Goal: Information Seeking & Learning: Learn about a topic

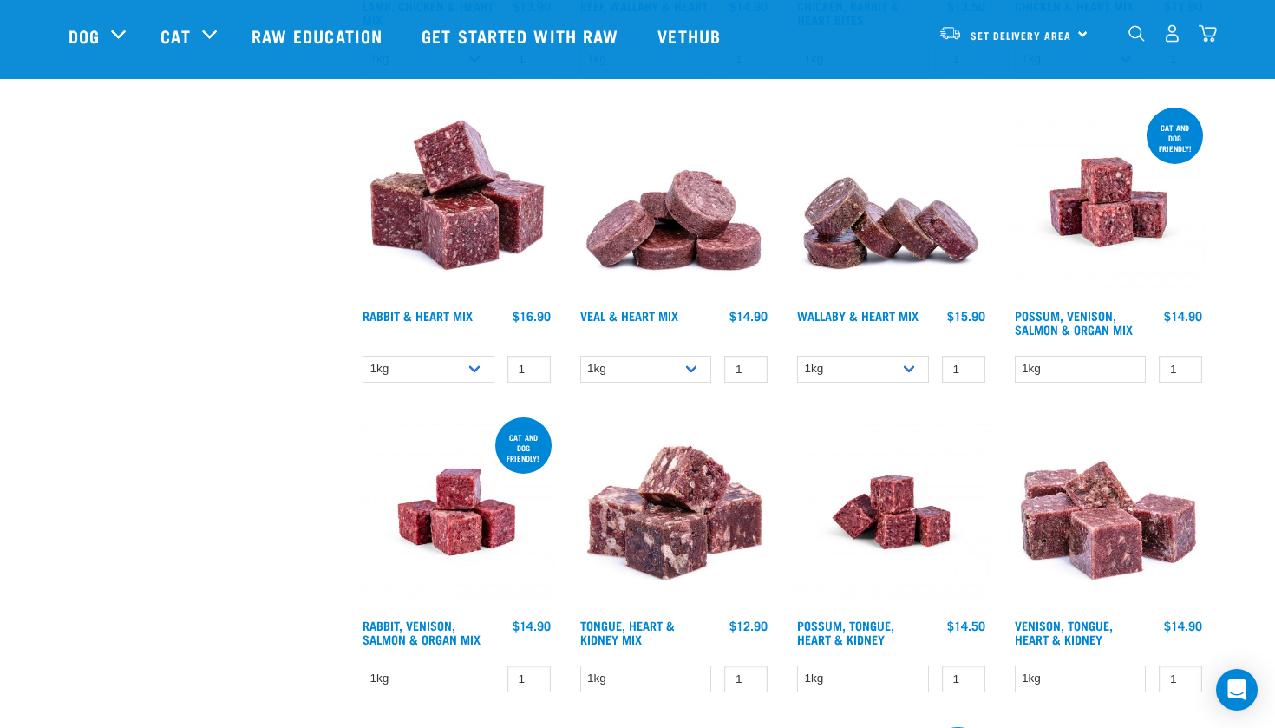
scroll to position [1195, 0]
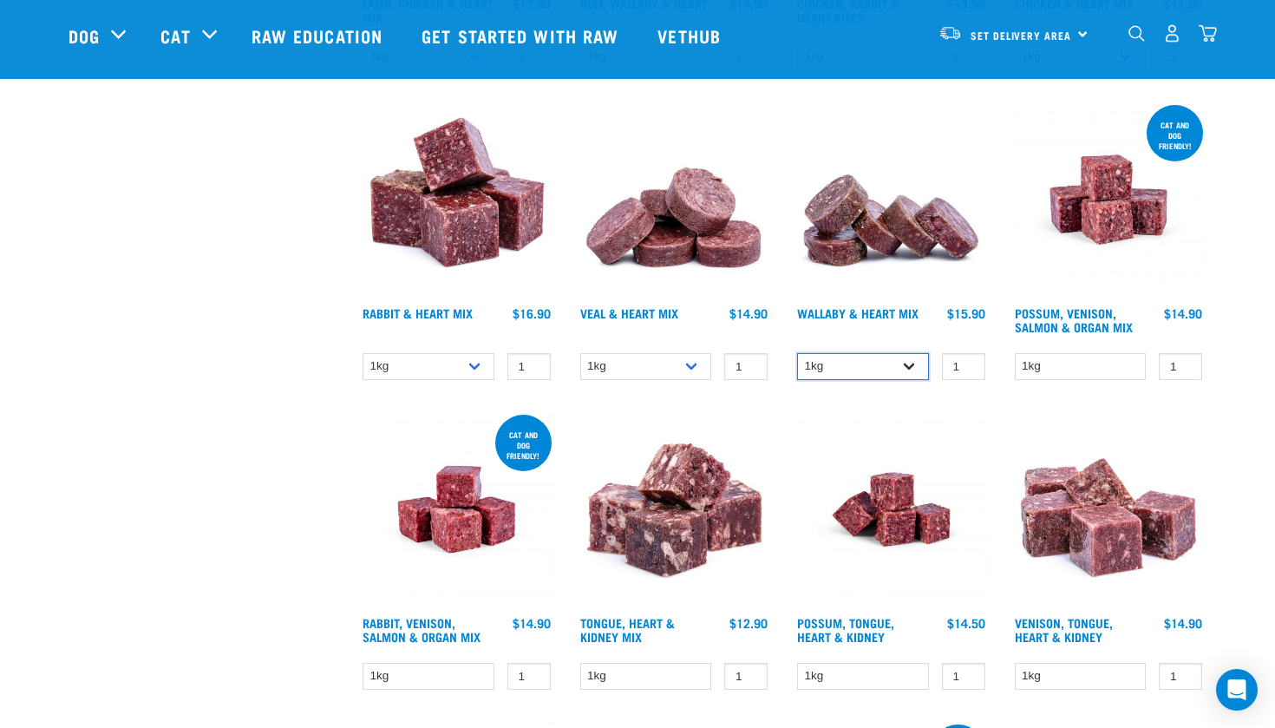
select select "767"
click at [878, 311] on link "Wallaby & Heart Mix" at bounding box center [857, 313] width 121 height 6
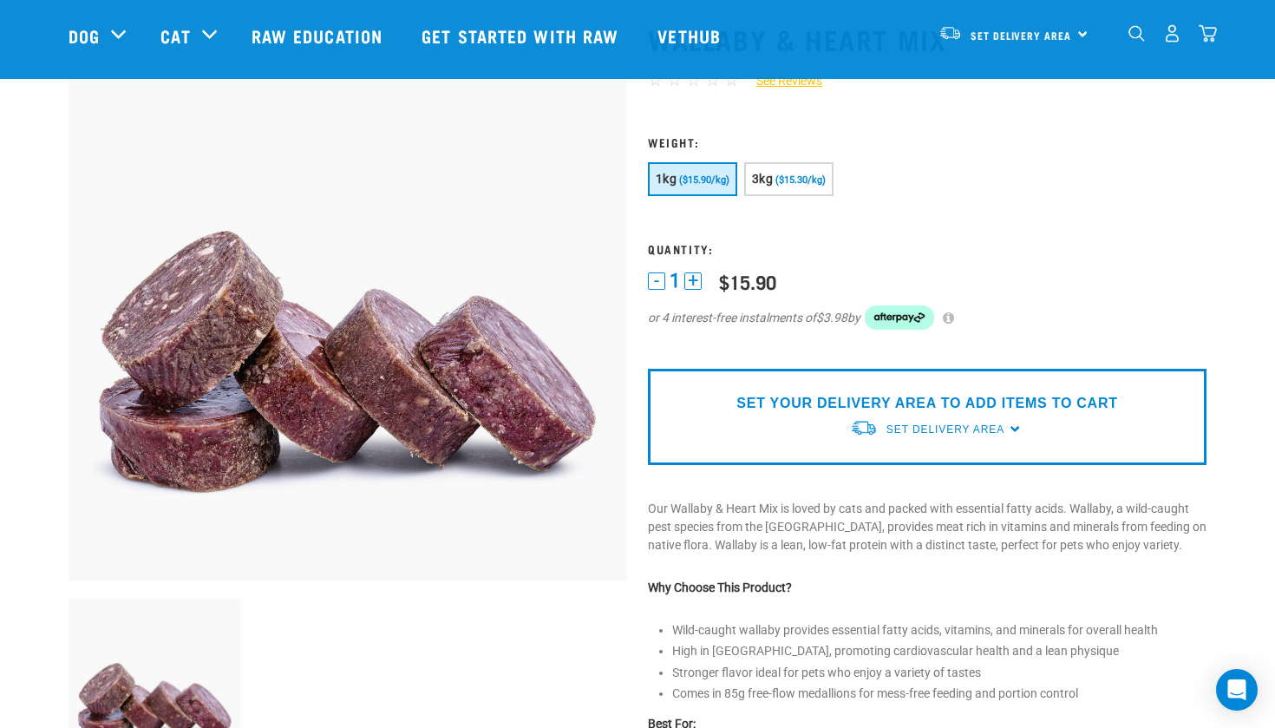
scroll to position [99, 0]
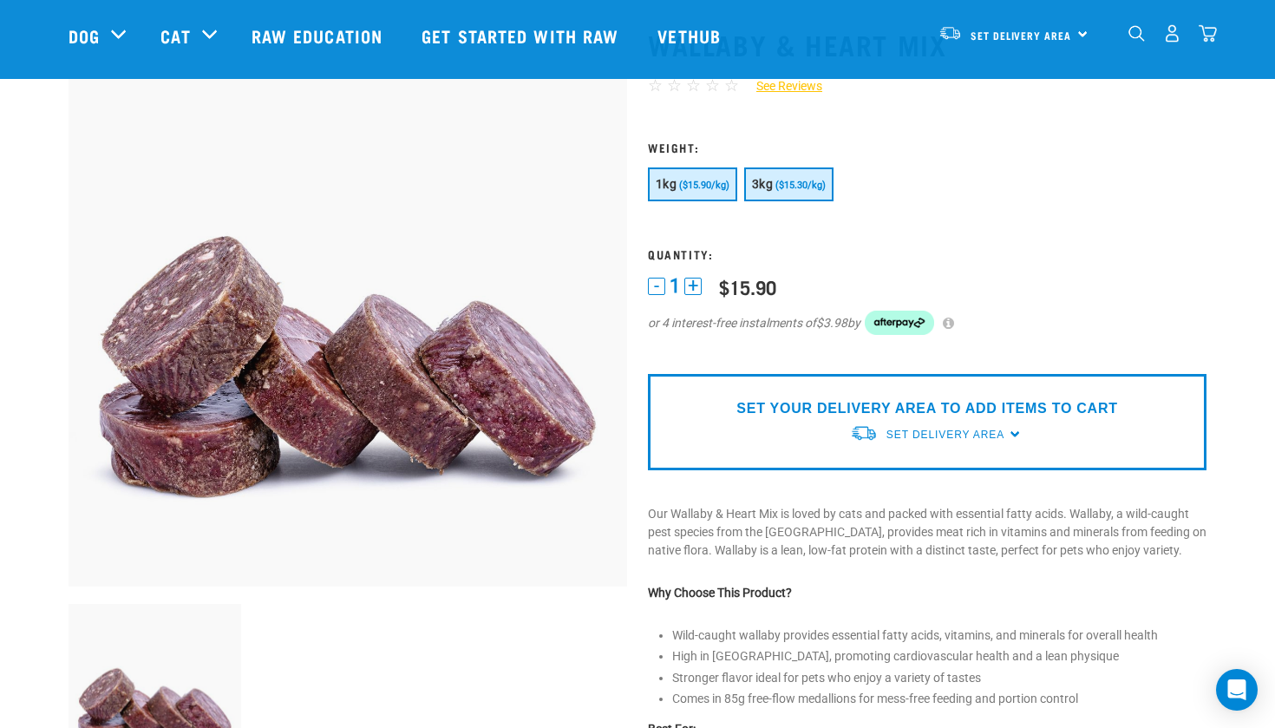
click at [783, 169] on button "3kg ($15.30/kg)" at bounding box center [788, 184] width 89 height 34
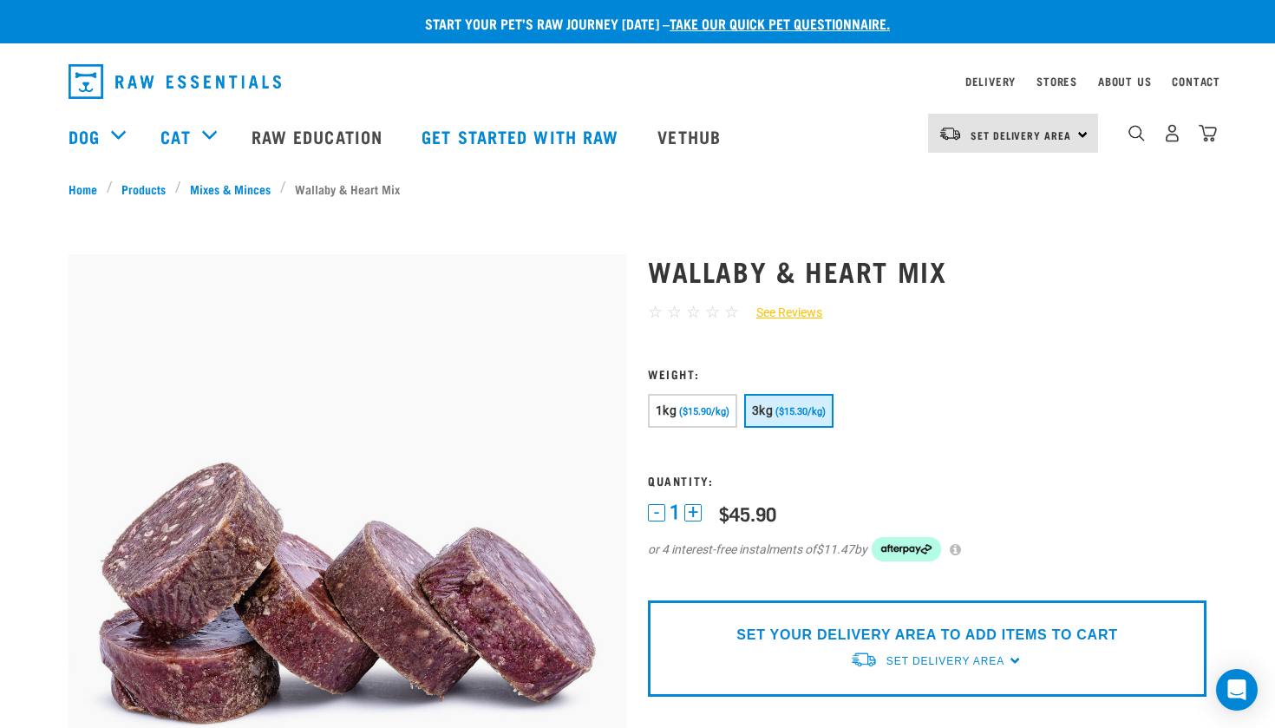
scroll to position [0, 0]
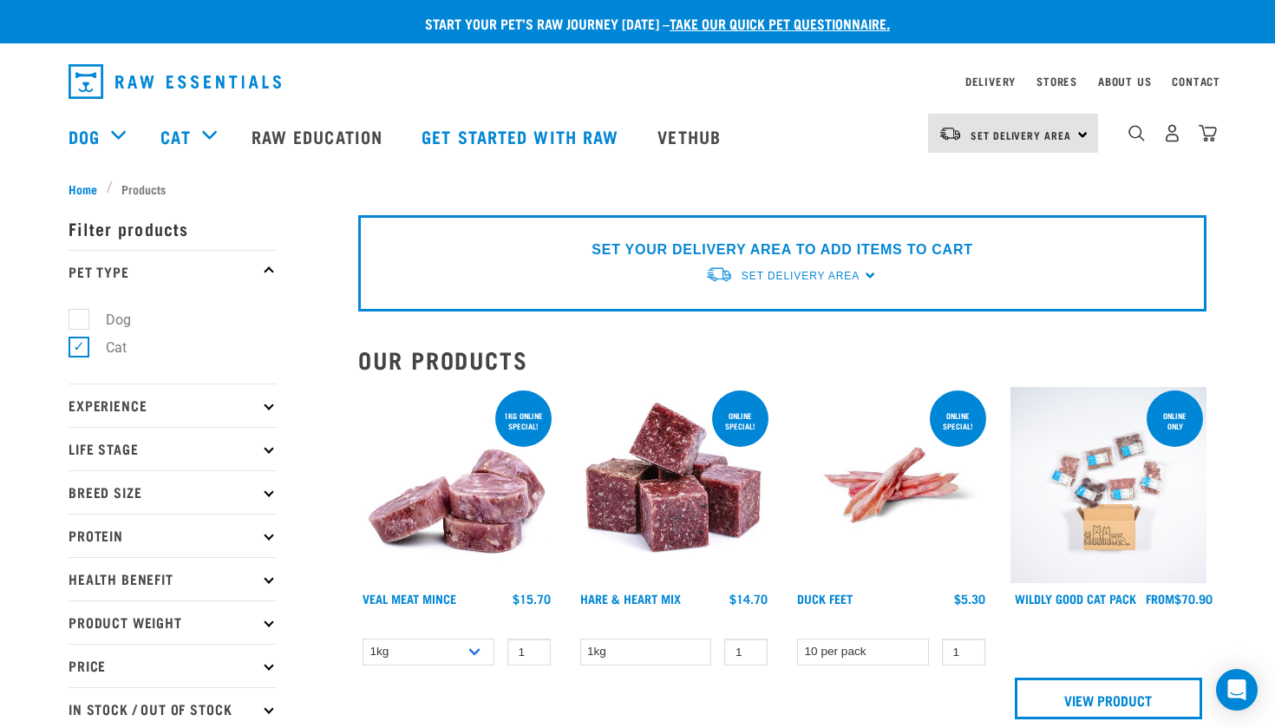
select select "767"
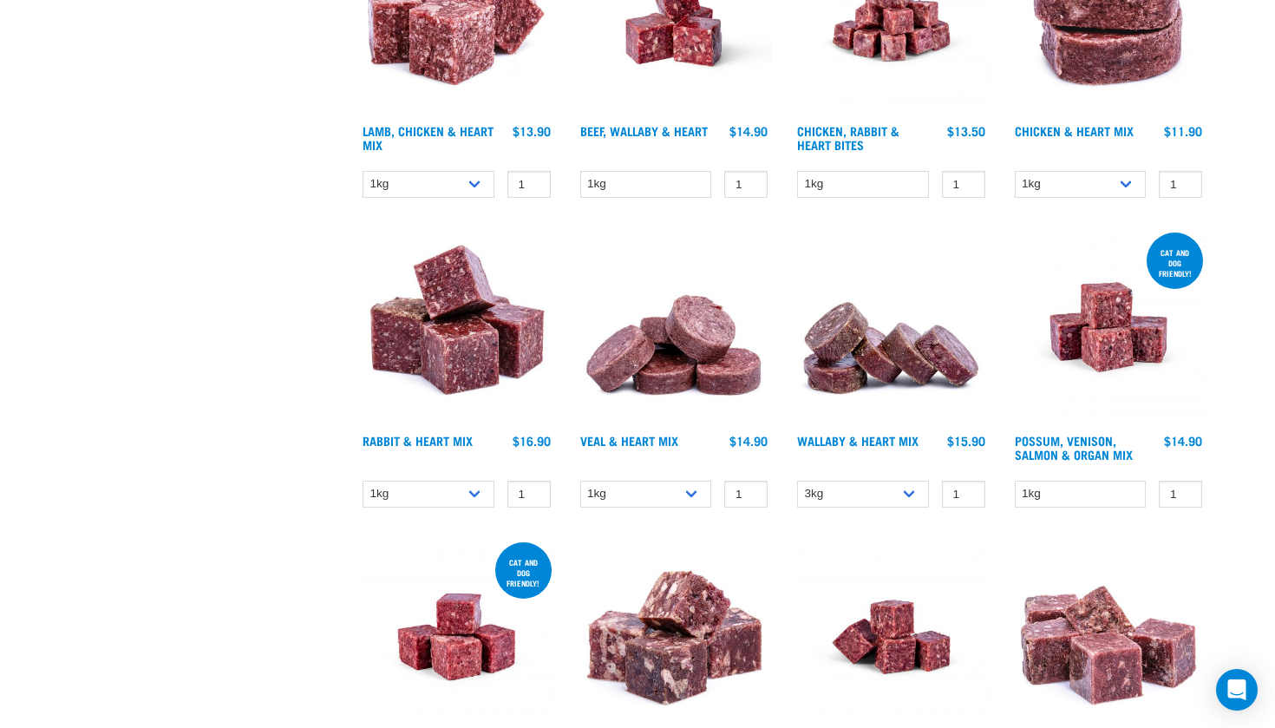
click at [642, 350] on img at bounding box center [674, 327] width 197 height 197
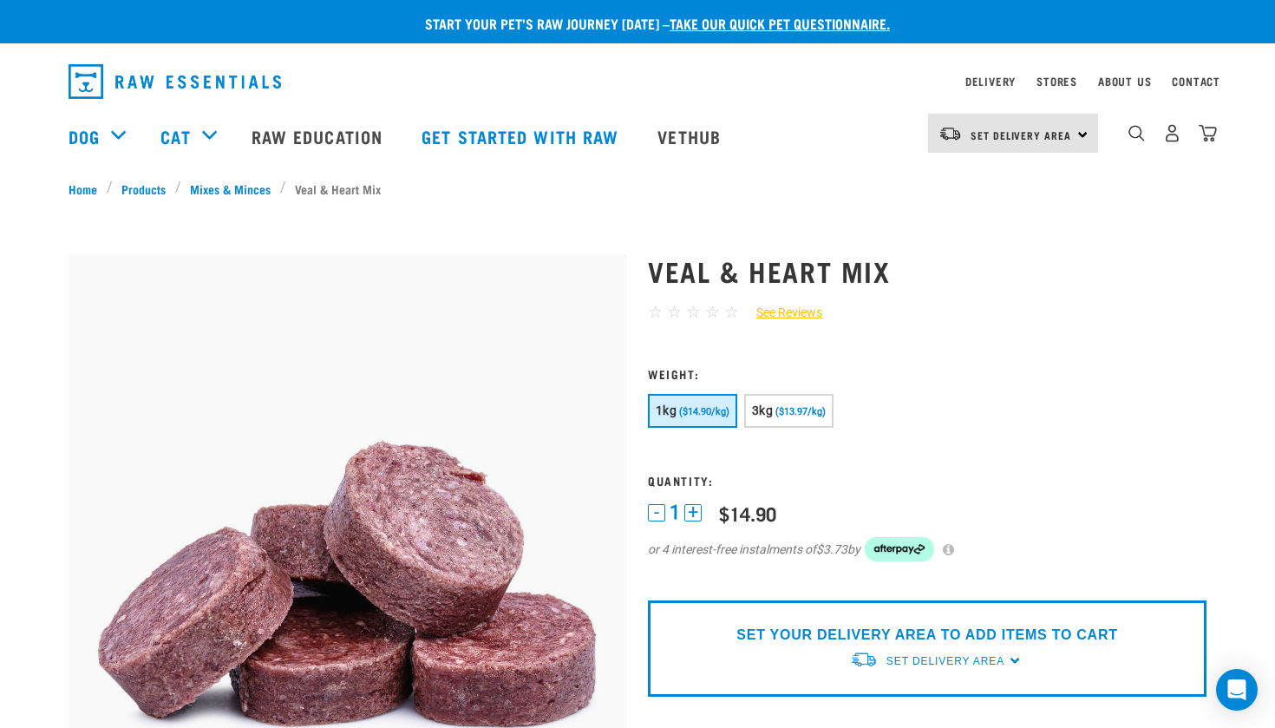
click at [775, 429] on div "1kg ($14.90/kg) 3kg ($13.97/kg)" at bounding box center [927, 413] width 559 height 38
click at [763, 411] on span "3kg" at bounding box center [762, 410] width 21 height 14
click at [710, 420] on button "1kg ($14.90/kg)" at bounding box center [692, 411] width 89 height 34
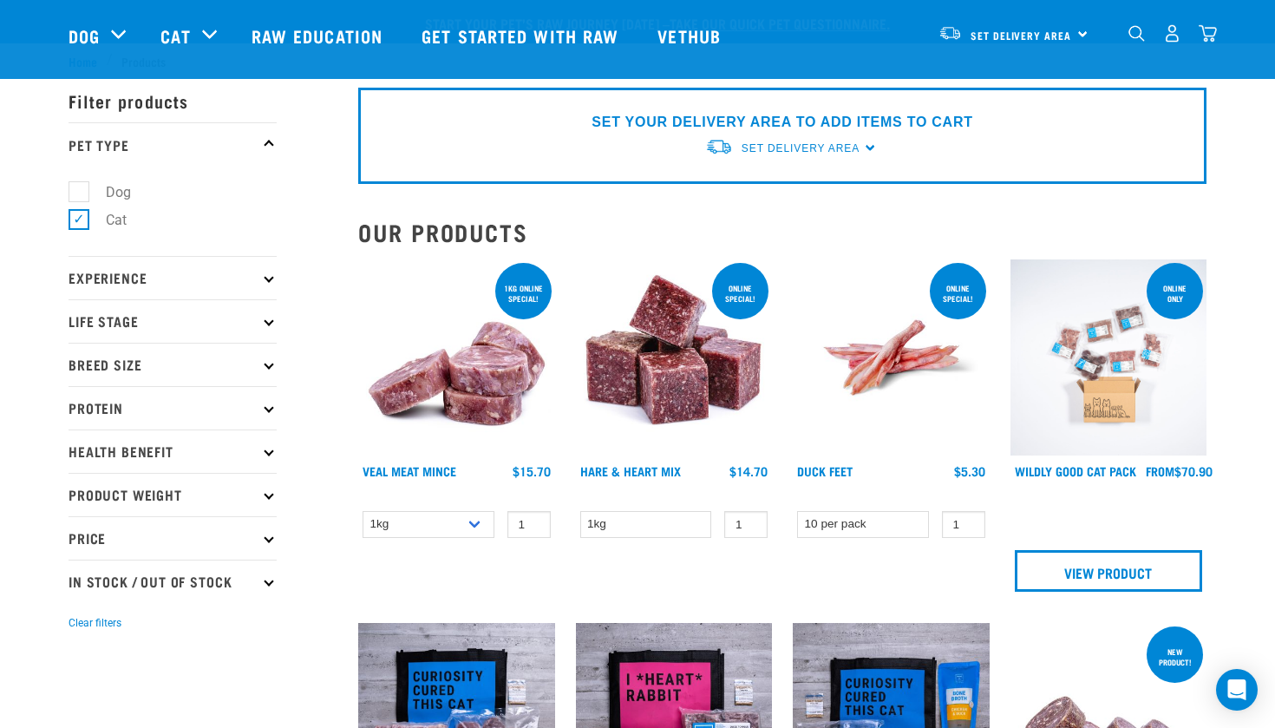
select select "767"
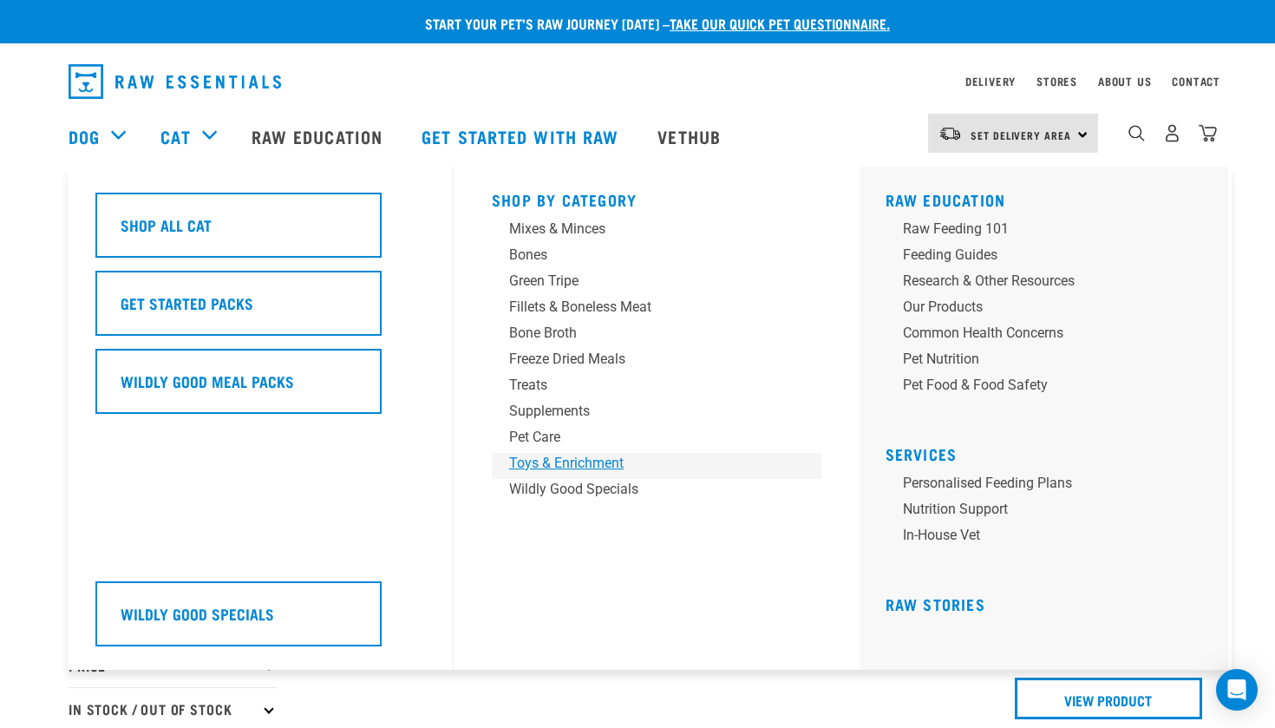
click at [553, 464] on div "Toys & Enrichment" at bounding box center [644, 463] width 271 height 21
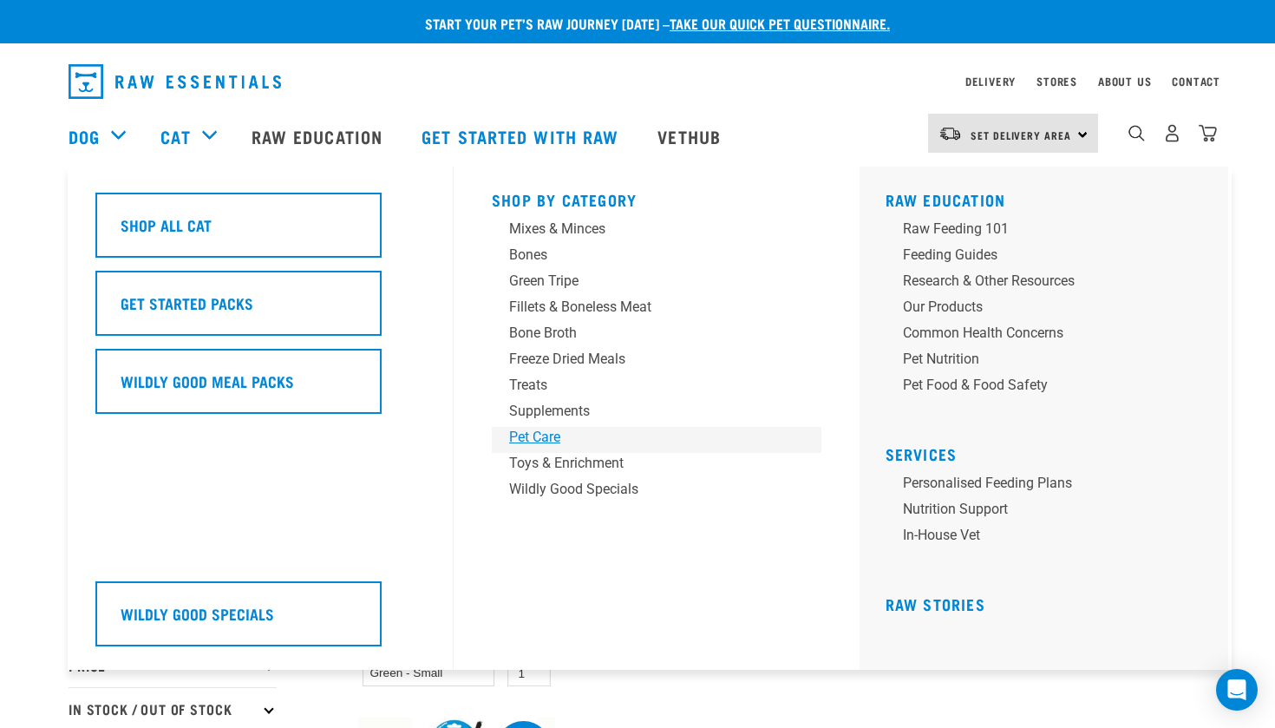
click at [548, 436] on div "Pet Care" at bounding box center [644, 437] width 271 height 21
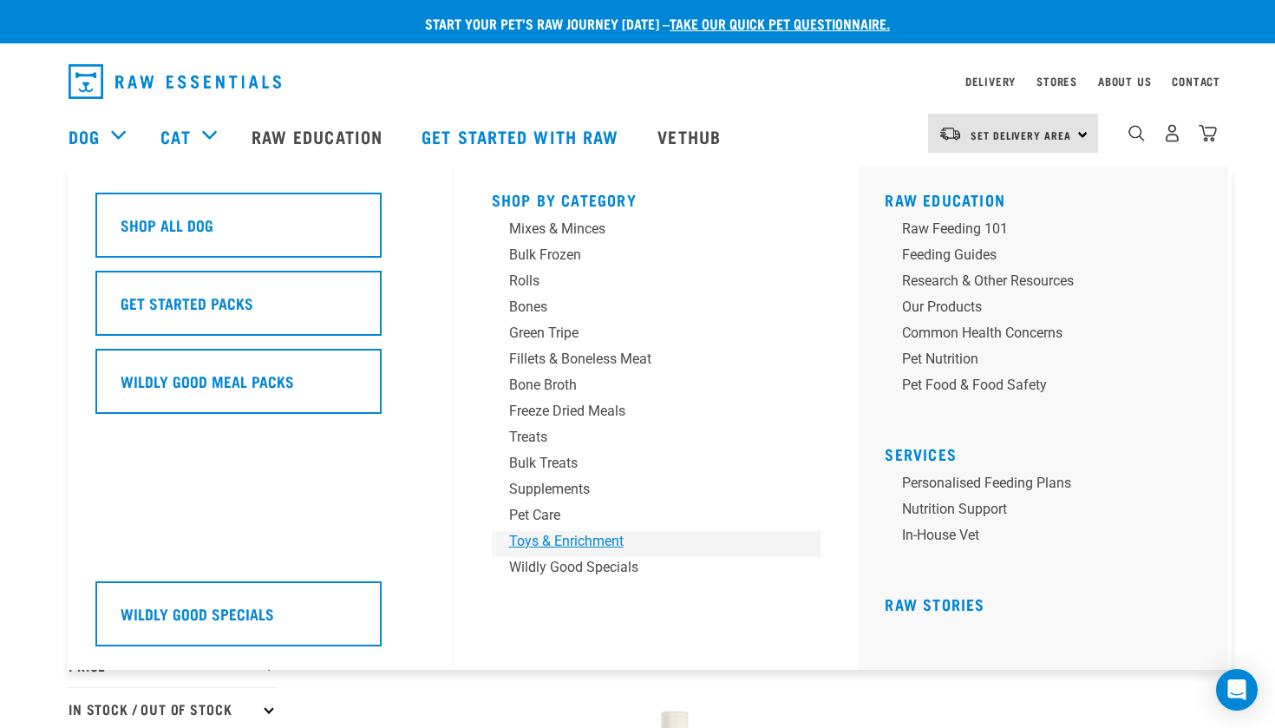
click at [553, 543] on div "Toys & Enrichment" at bounding box center [644, 541] width 271 height 21
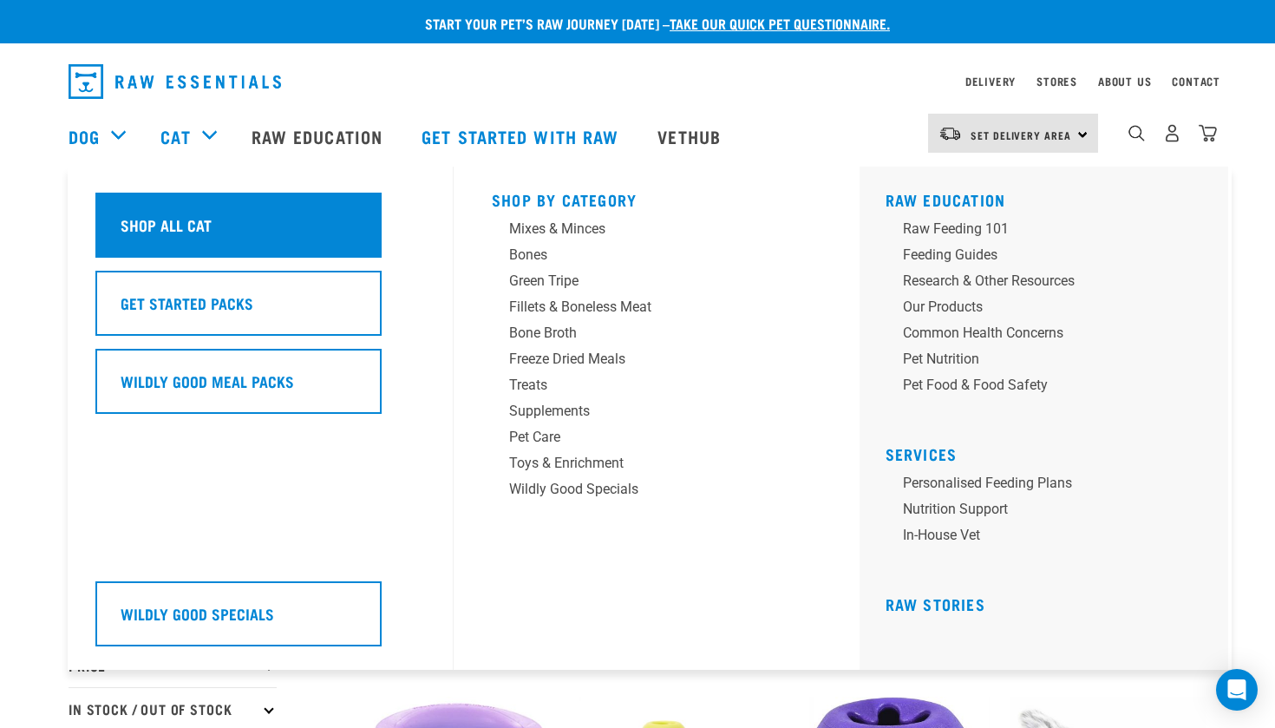
click at [251, 238] on div "Shop All Cat" at bounding box center [238, 225] width 286 height 65
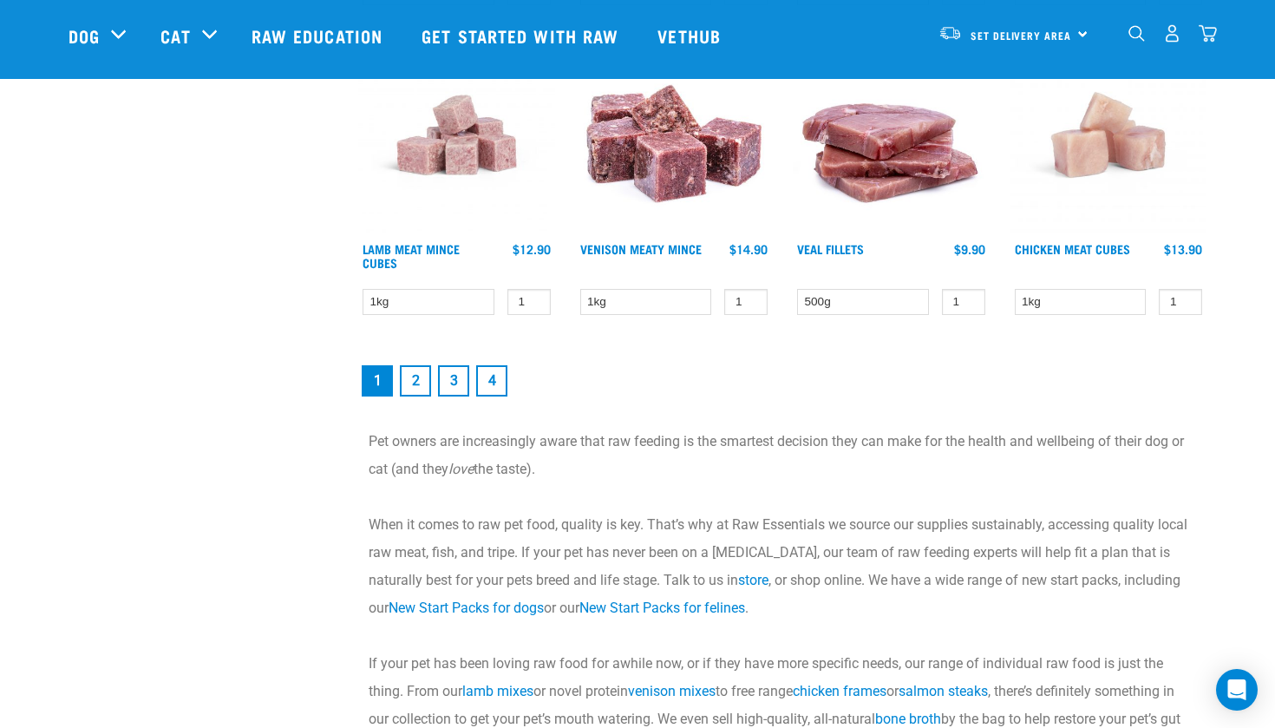
scroll to position [2489, 0]
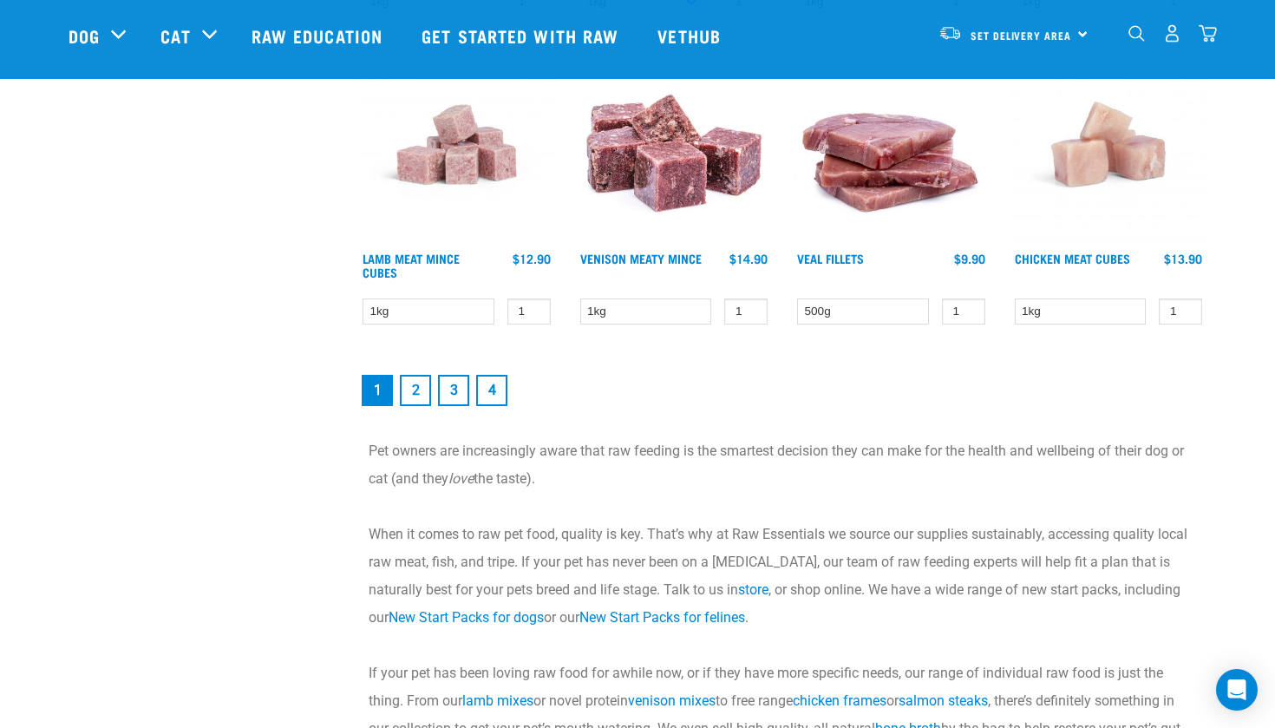
click at [458, 389] on link "3" at bounding box center [453, 390] width 31 height 31
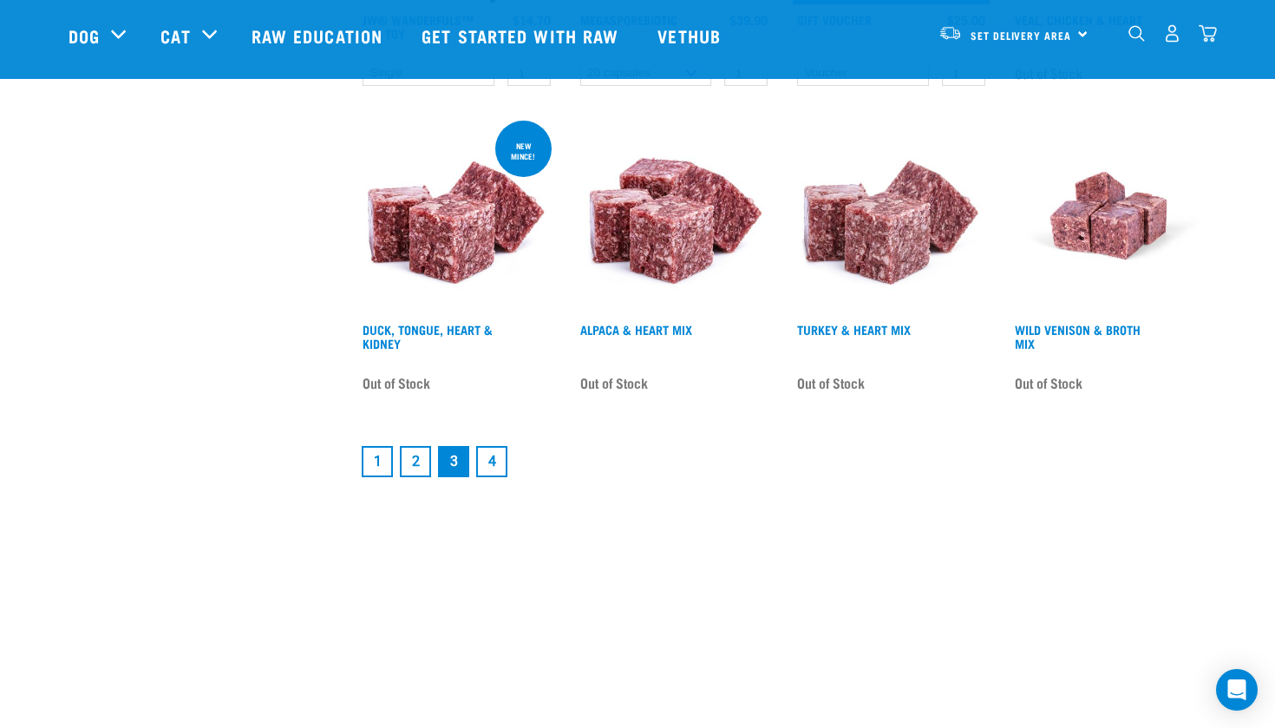
scroll to position [2398, 0]
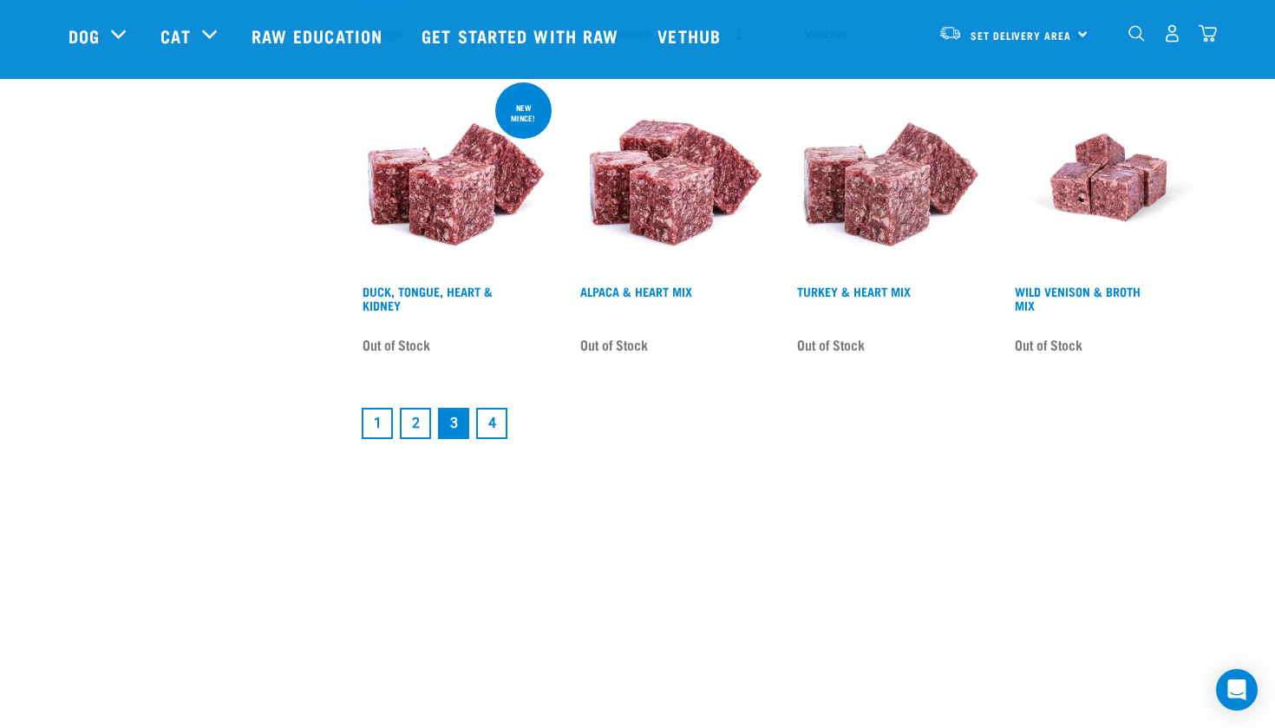
click at [498, 415] on link "4" at bounding box center [491, 423] width 31 height 31
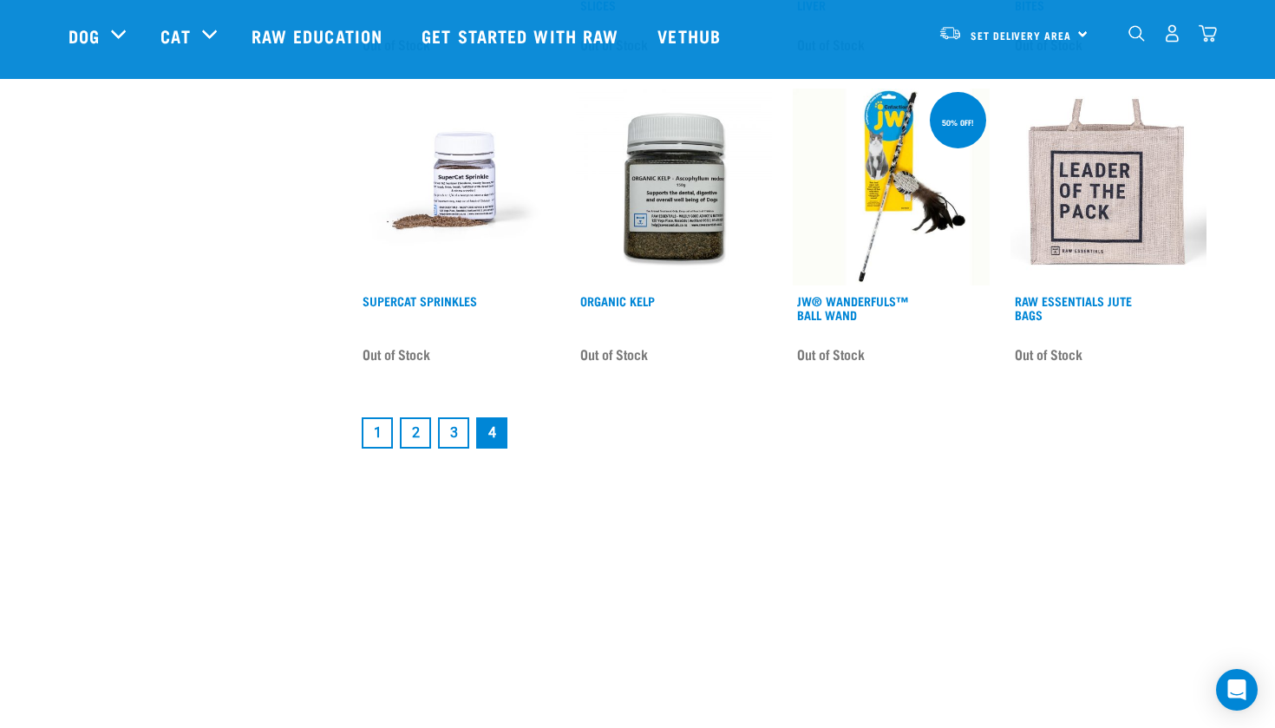
scroll to position [1093, 0]
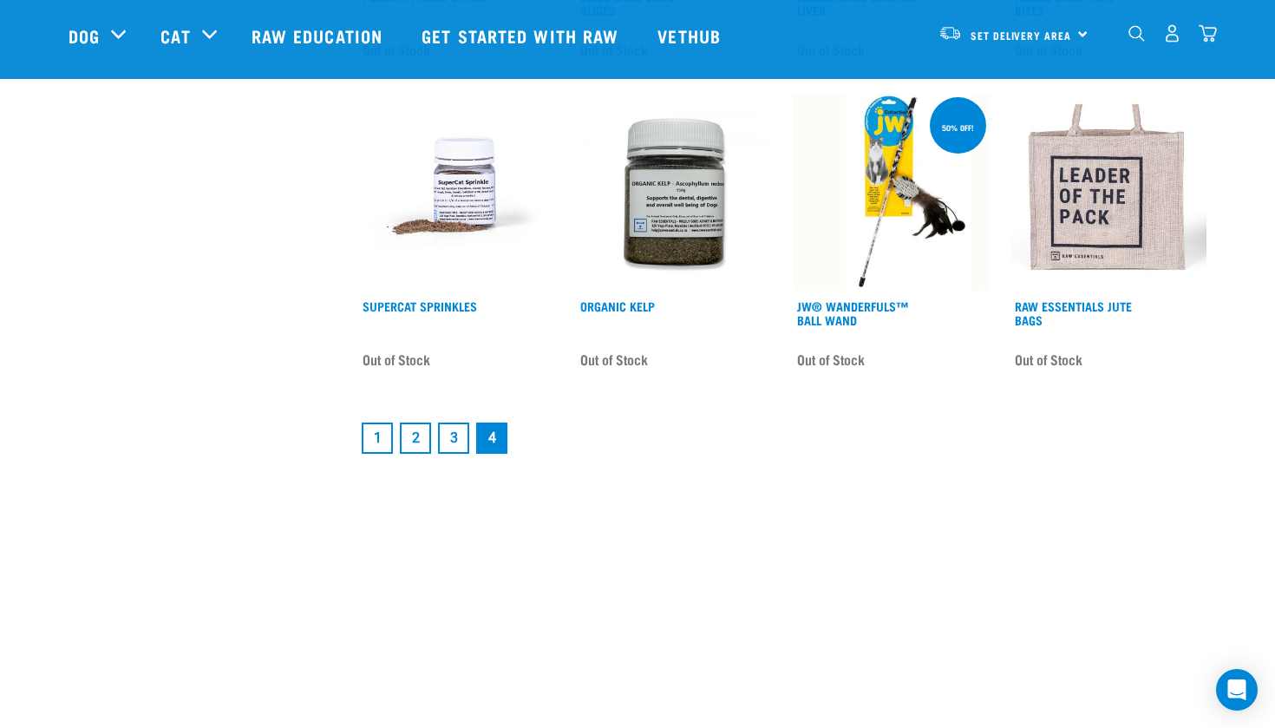
click at [415, 436] on link "2" at bounding box center [415, 437] width 31 height 31
